Goal: Obtain resource: Download file/media

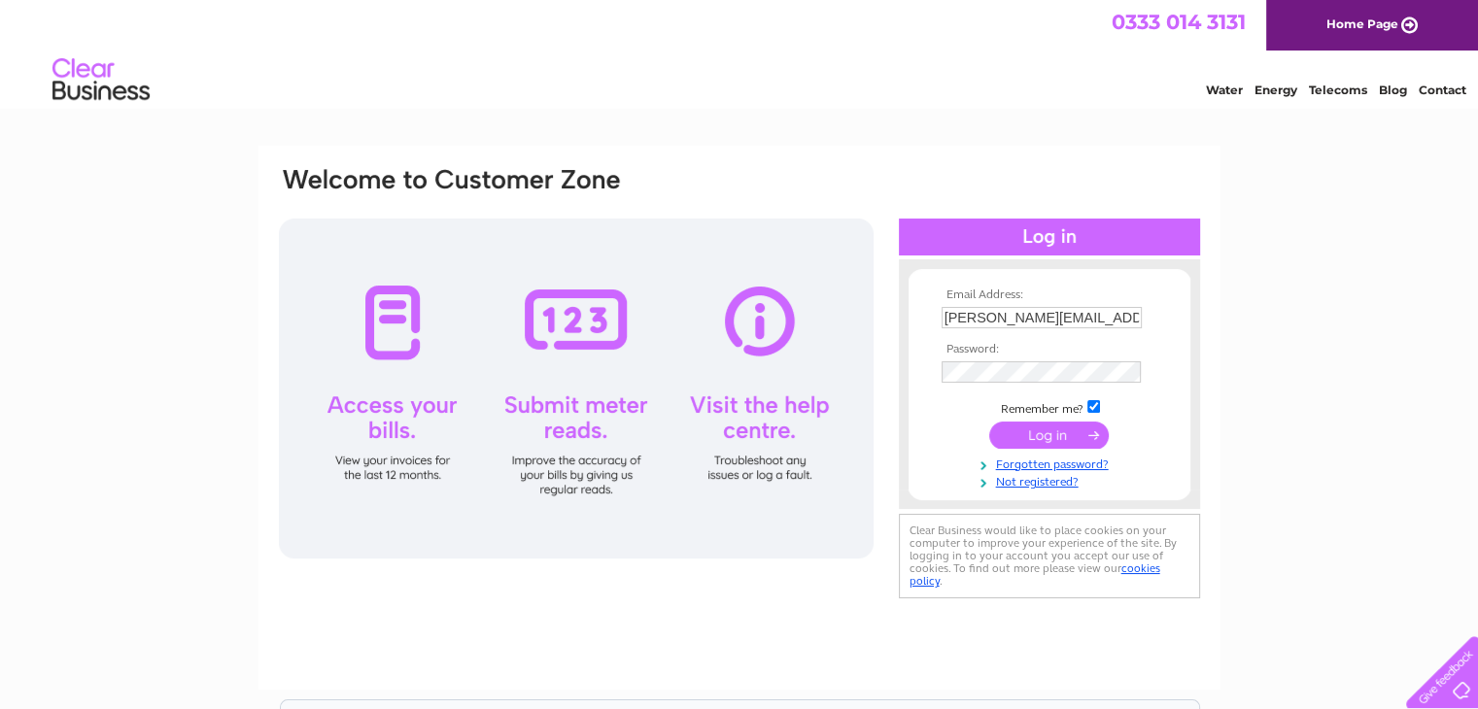
click at [1012, 429] on input "submit" at bounding box center [1048, 435] width 119 height 27
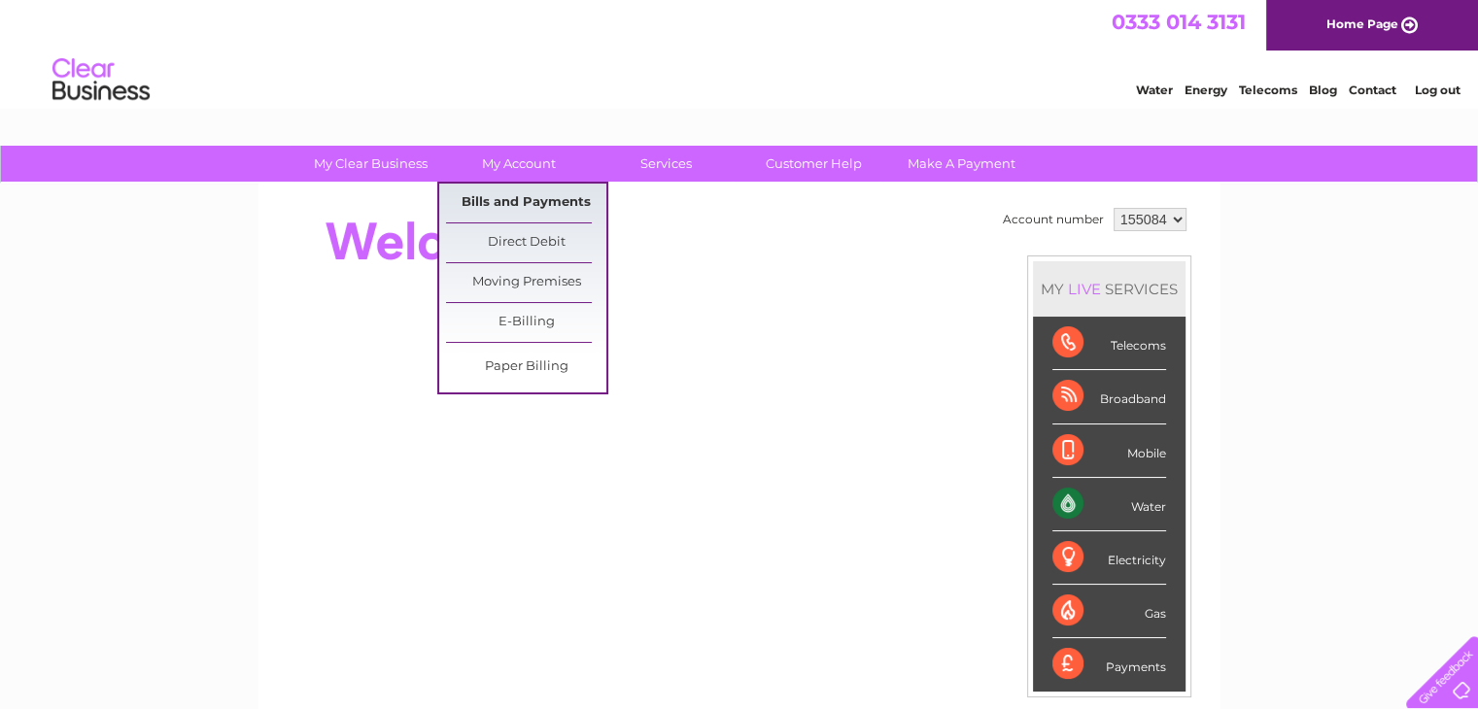
click at [507, 199] on link "Bills and Payments" at bounding box center [526, 203] width 160 height 39
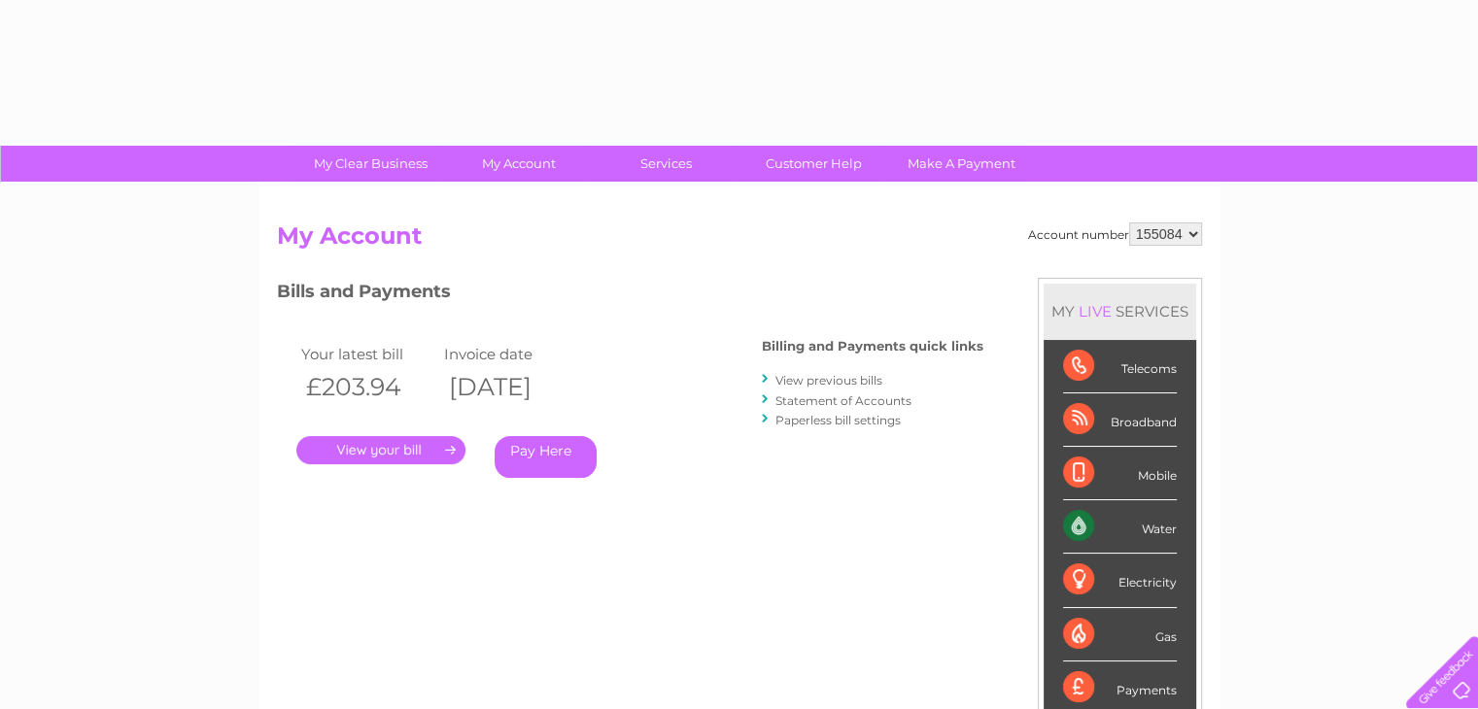
click at [804, 379] on link "View previous bills" at bounding box center [828, 380] width 107 height 15
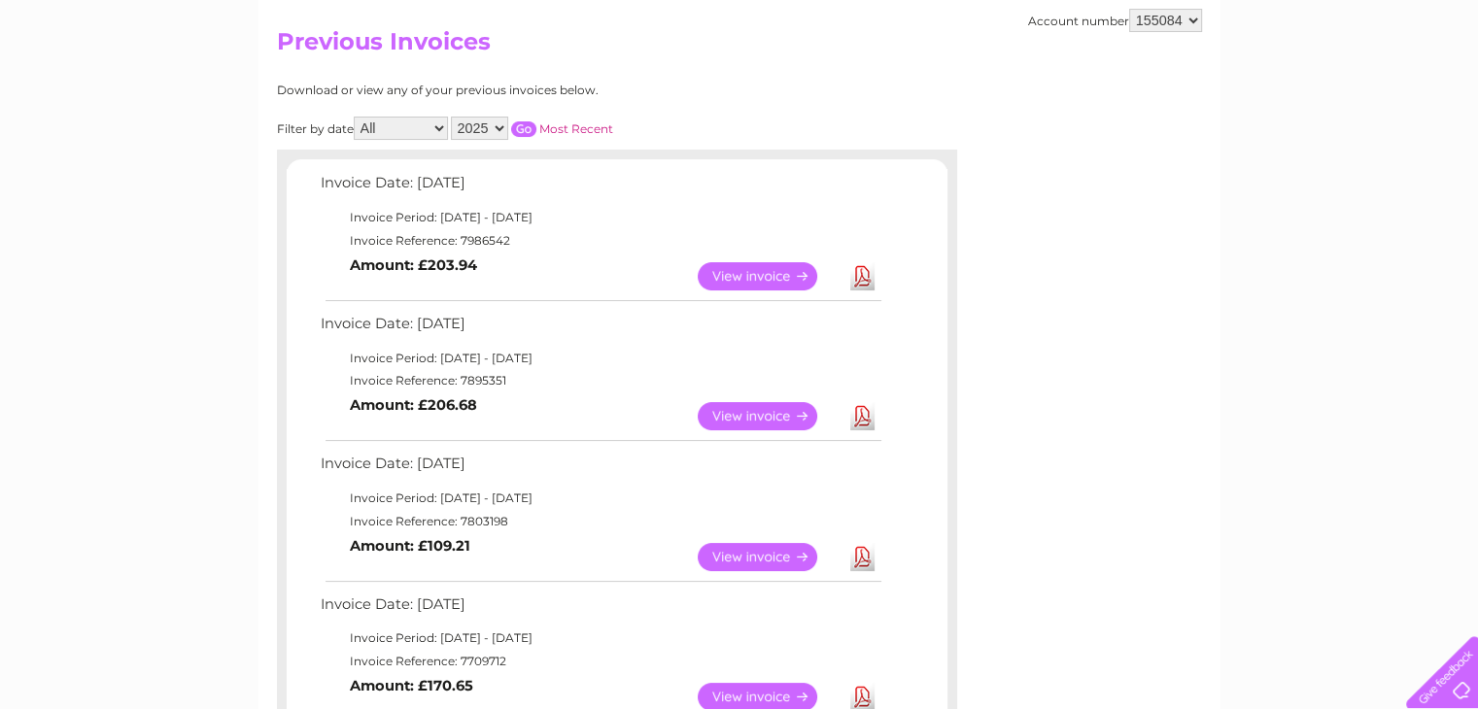
scroll to position [291, 0]
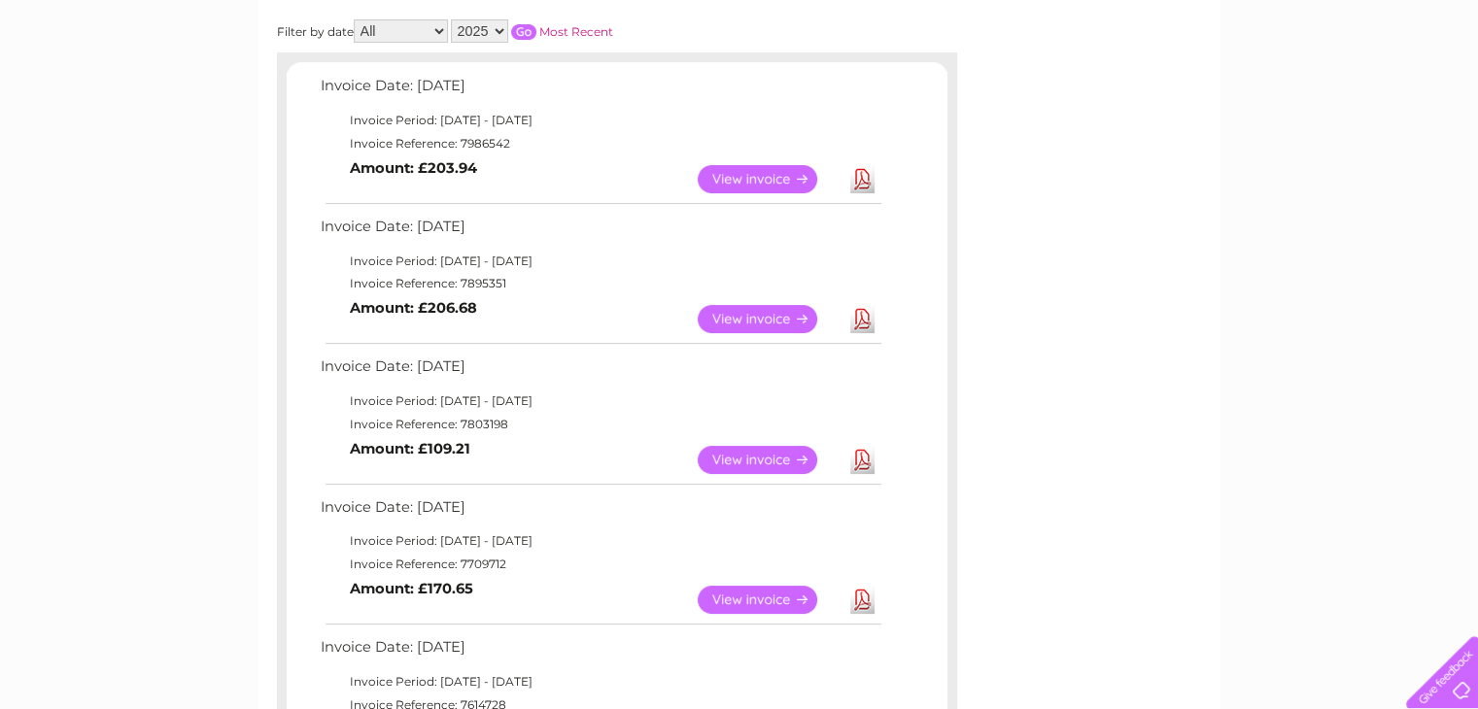
click at [719, 459] on link "View" at bounding box center [769, 460] width 143 height 28
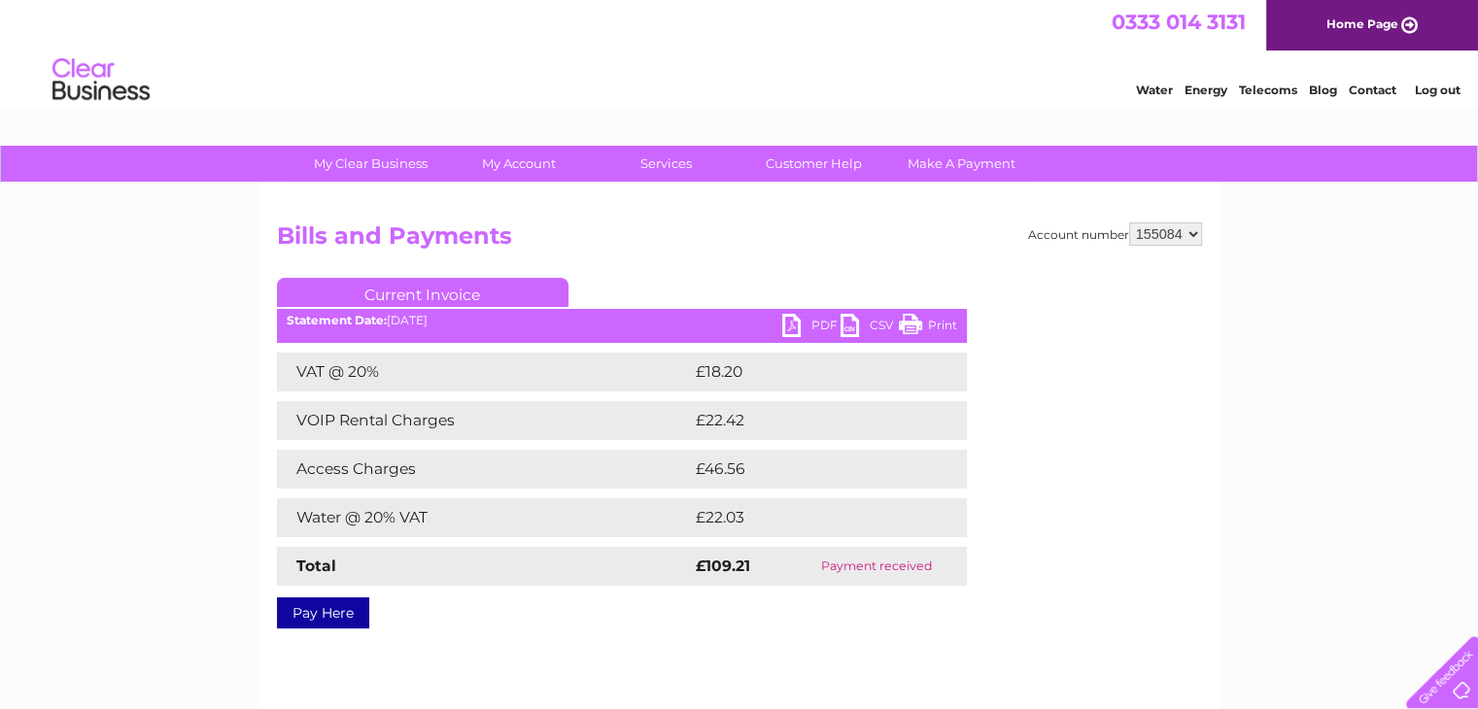
click at [794, 321] on link "PDF" at bounding box center [811, 328] width 58 height 28
click at [815, 323] on link "PDF" at bounding box center [811, 328] width 58 height 28
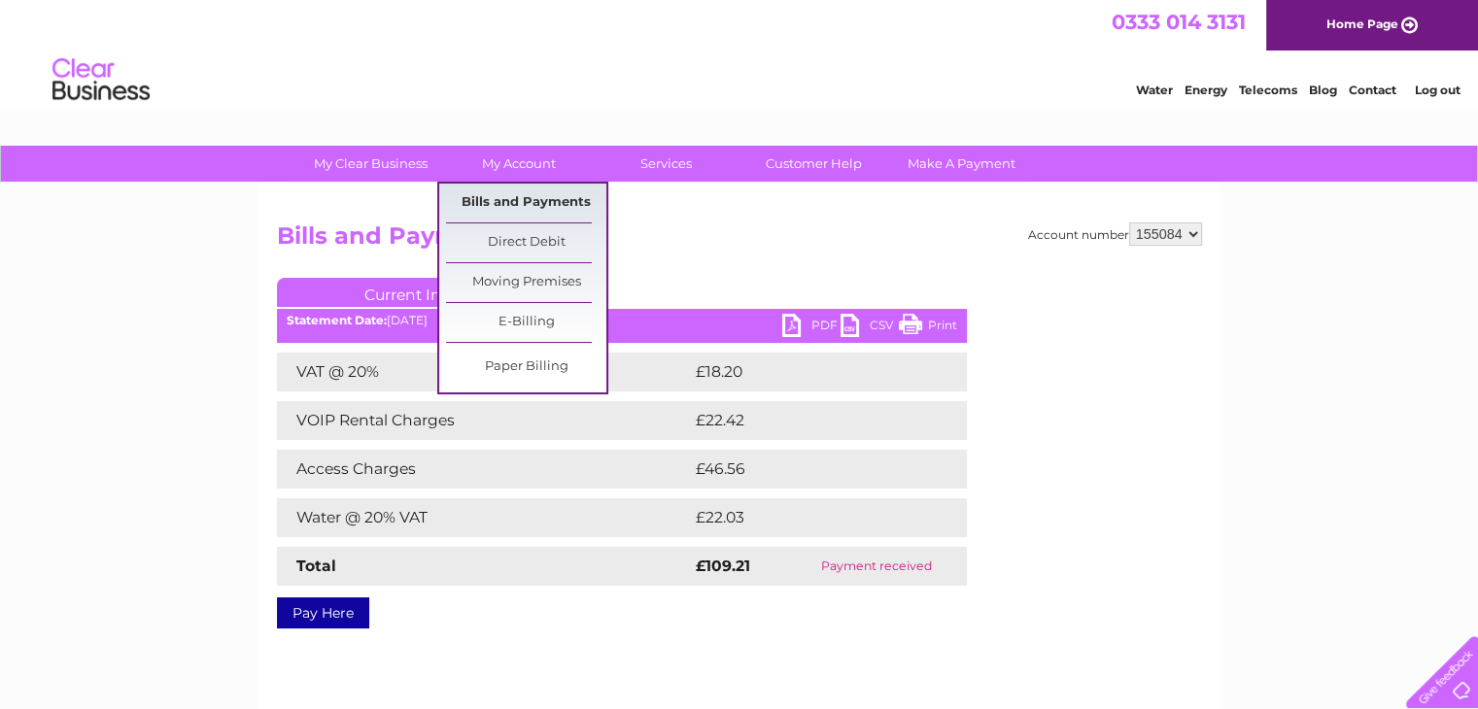
click at [530, 201] on link "Bills and Payments" at bounding box center [526, 203] width 160 height 39
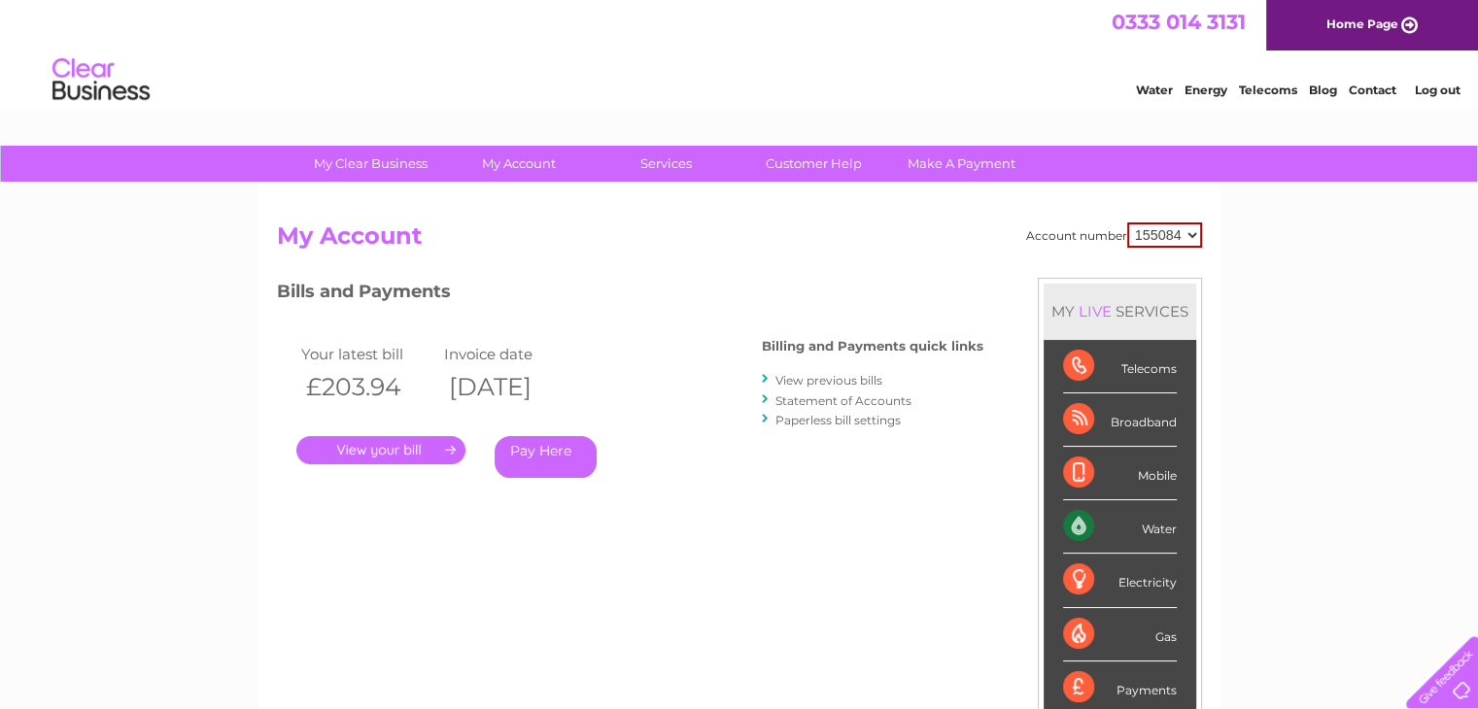
click at [814, 383] on link "View previous bills" at bounding box center [828, 380] width 107 height 15
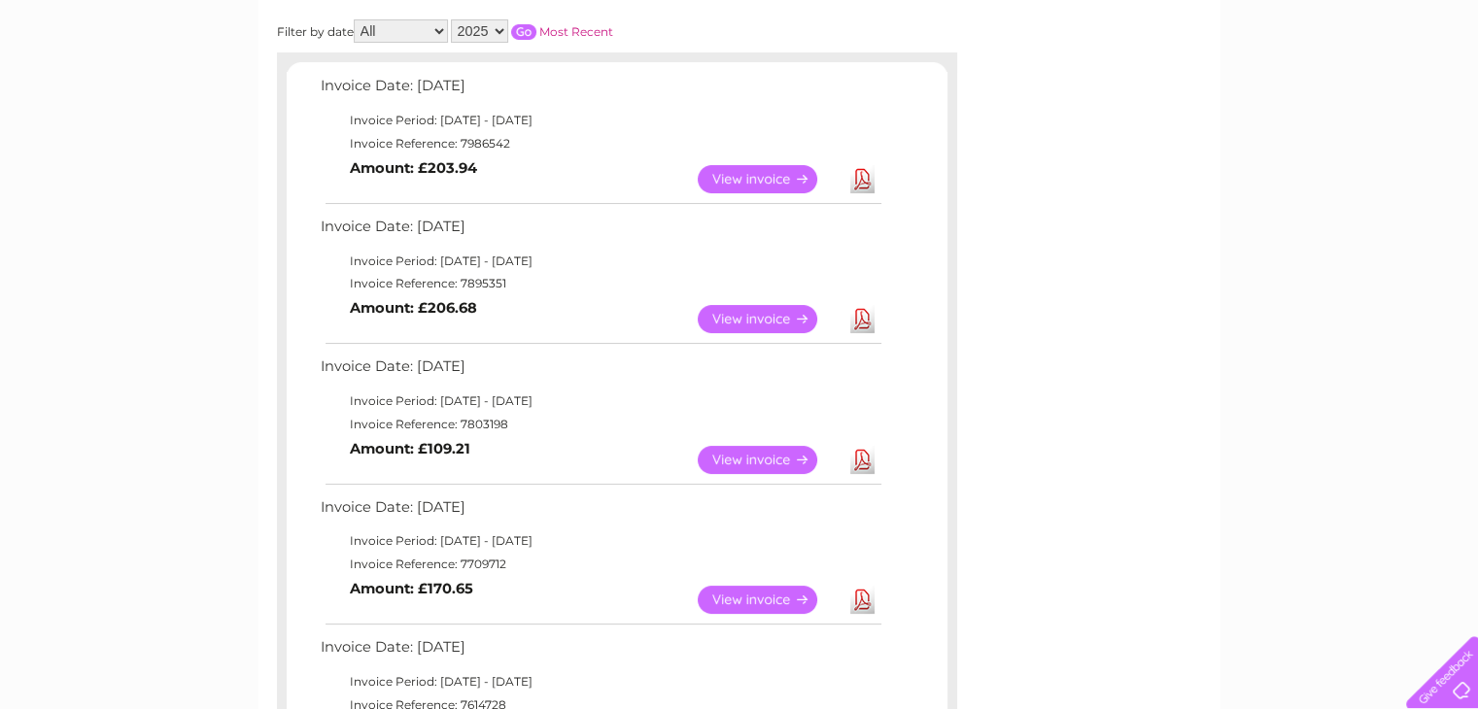
scroll to position [389, 0]
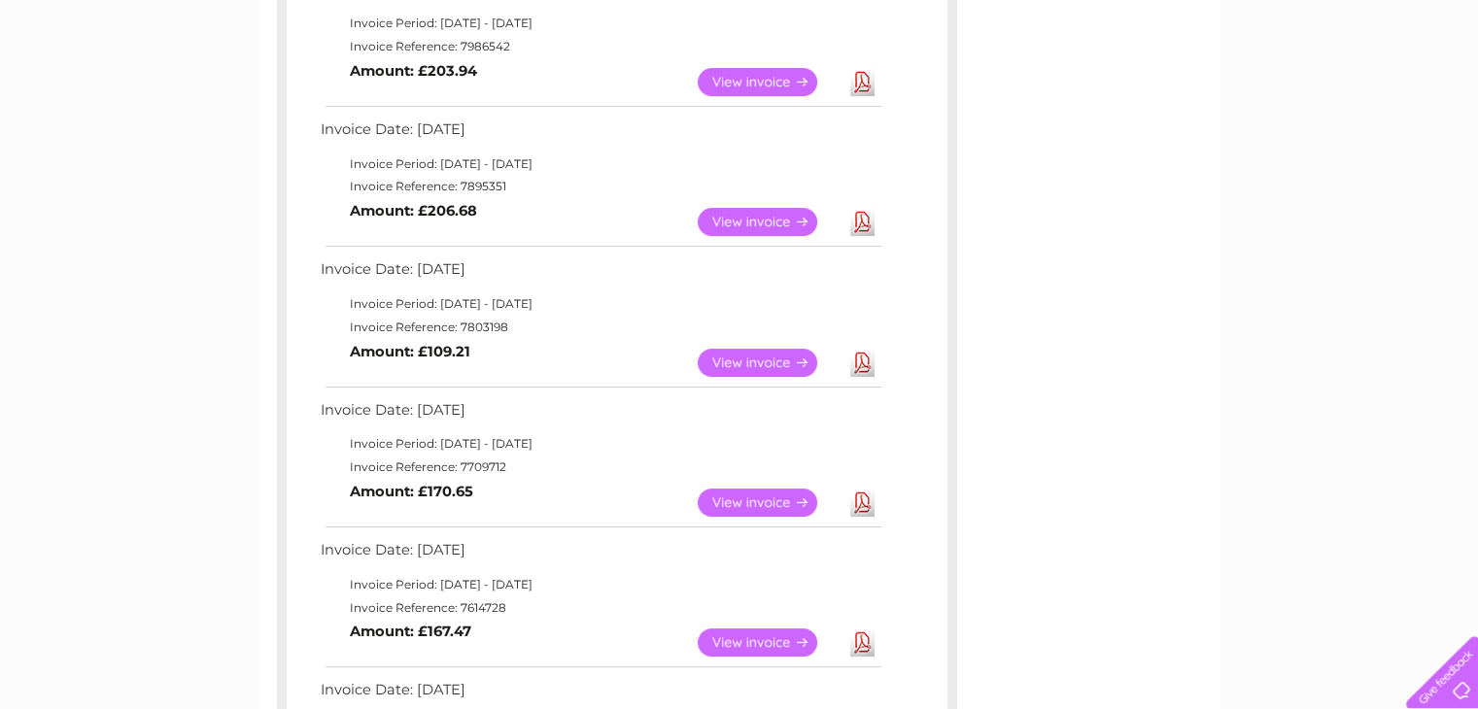
click at [731, 220] on link "View" at bounding box center [769, 222] width 143 height 28
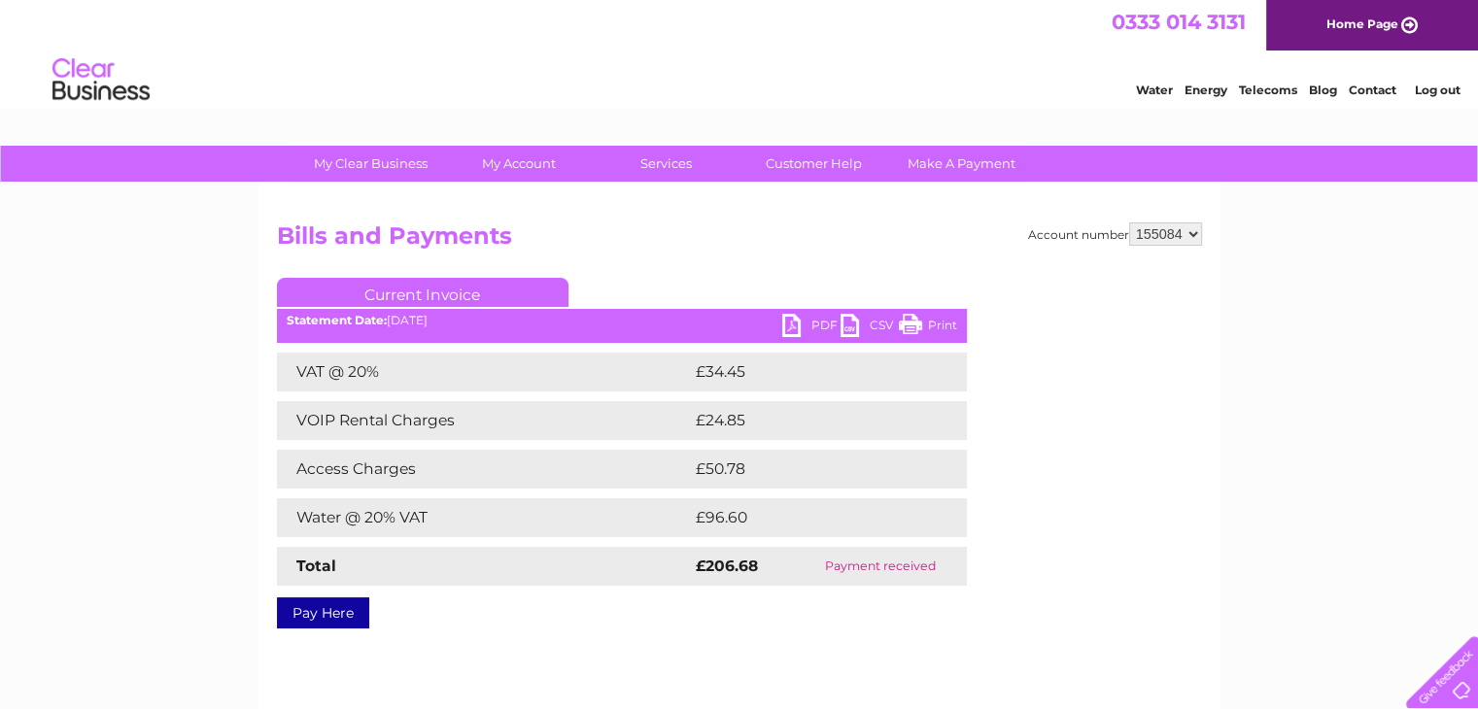
scroll to position [97, 0]
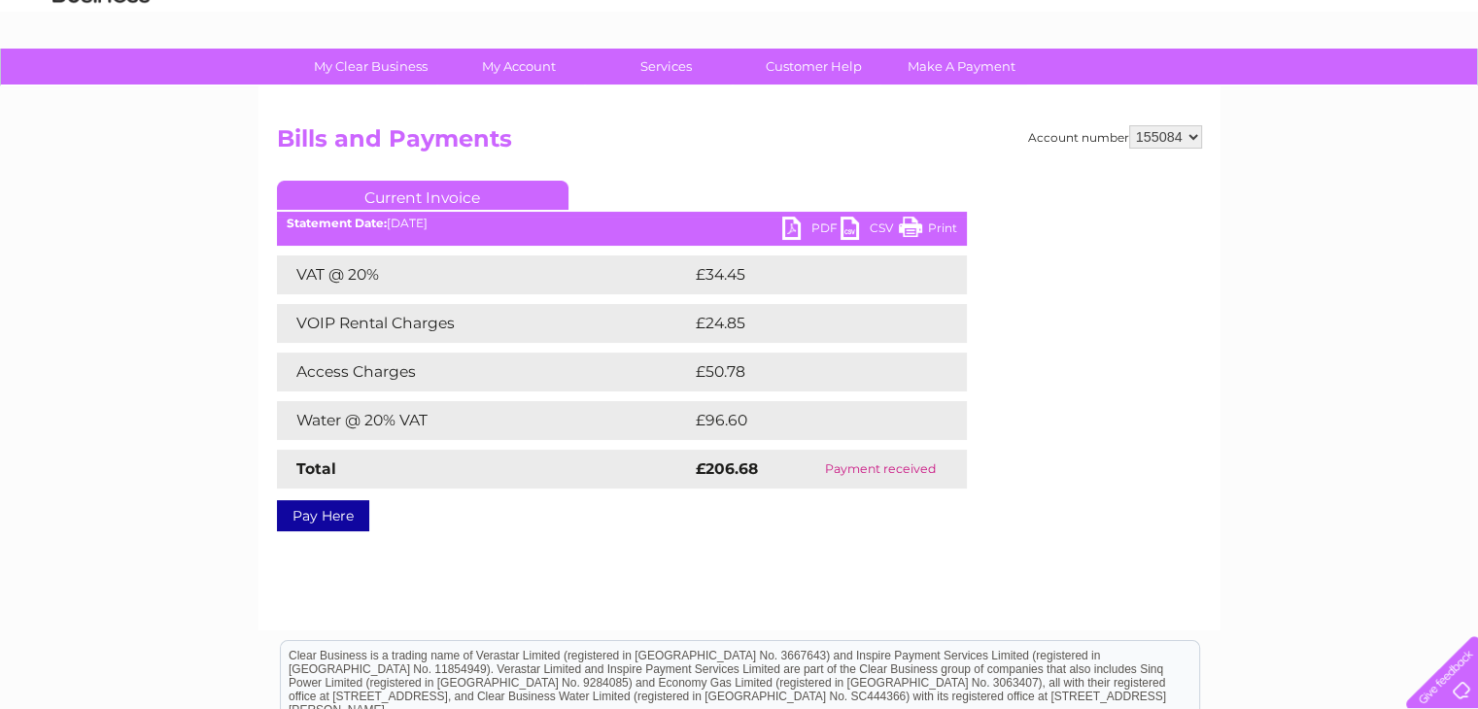
click at [800, 226] on link "PDF" at bounding box center [811, 231] width 58 height 28
